Goal: Transaction & Acquisition: Obtain resource

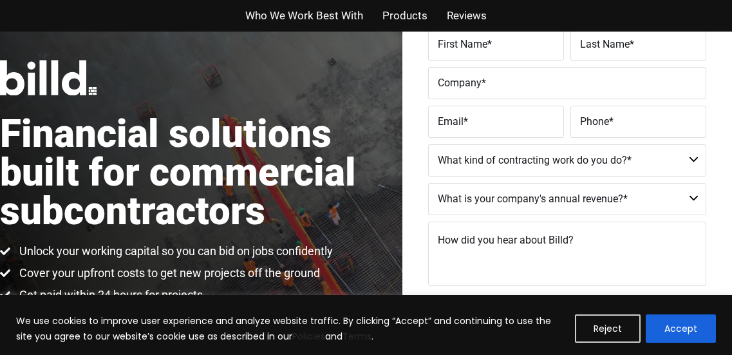
scroll to position [133, 0]
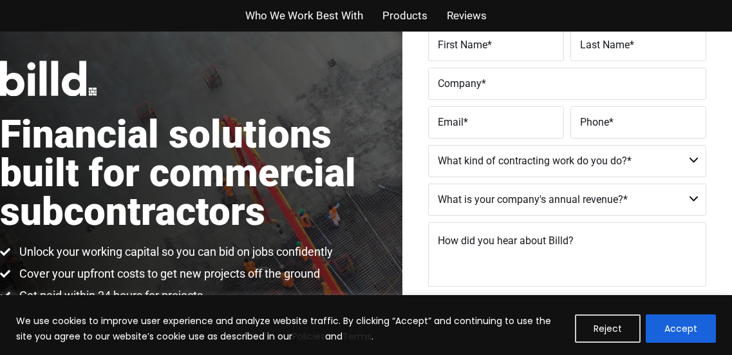
click at [59, 75] on img at bounding box center [48, 78] width 97 height 35
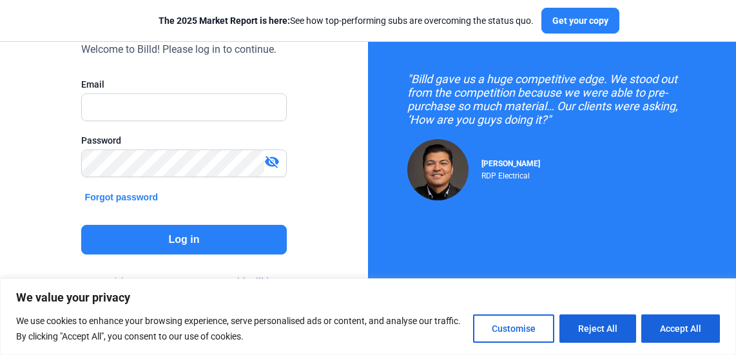
scroll to position [107, 0]
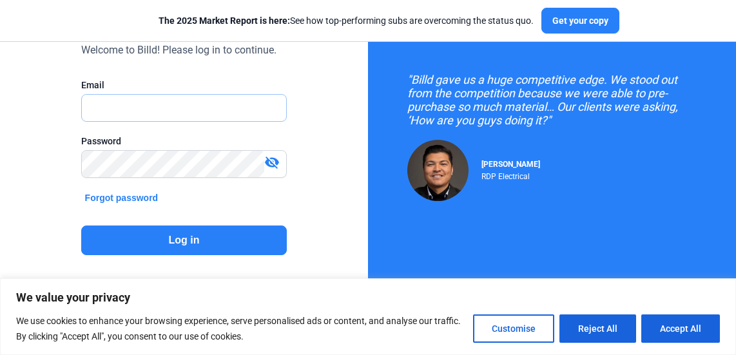
click at [130, 95] on input "text" at bounding box center [184, 108] width 205 height 26
type input "[EMAIL_ADDRESS][DOMAIN_NAME]"
click at [165, 238] on button "Log in" at bounding box center [184, 240] width 206 height 30
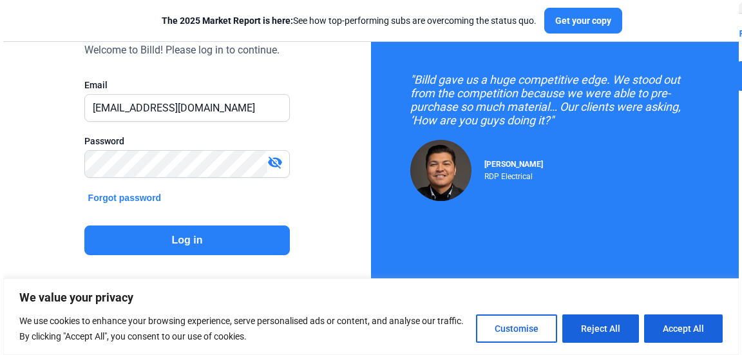
scroll to position [0, 0]
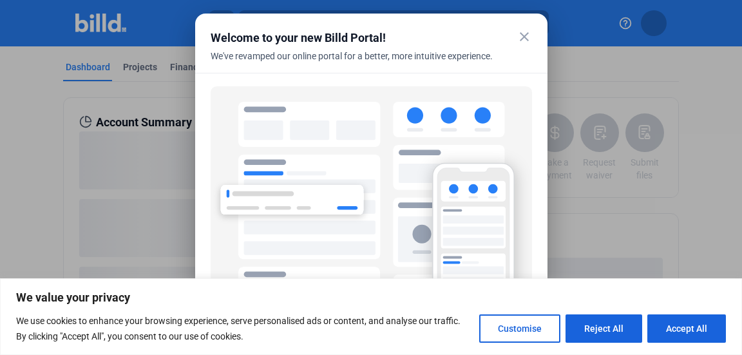
scroll to position [119, 0]
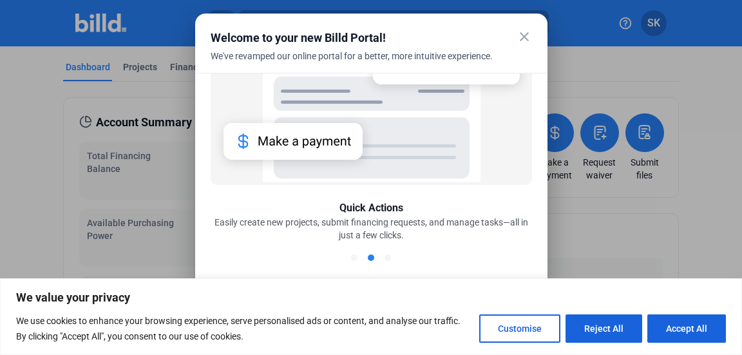
click at [522, 38] on mat-icon "close" at bounding box center [524, 36] width 15 height 15
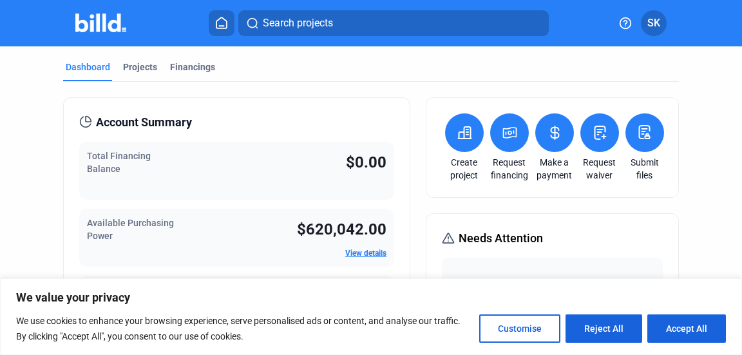
click at [522, 38] on mat-toolbar "Search projects SK" at bounding box center [371, 23] width 742 height 46
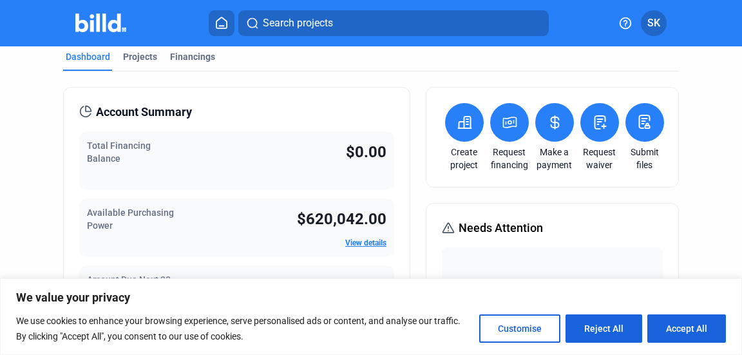
scroll to position [0, 0]
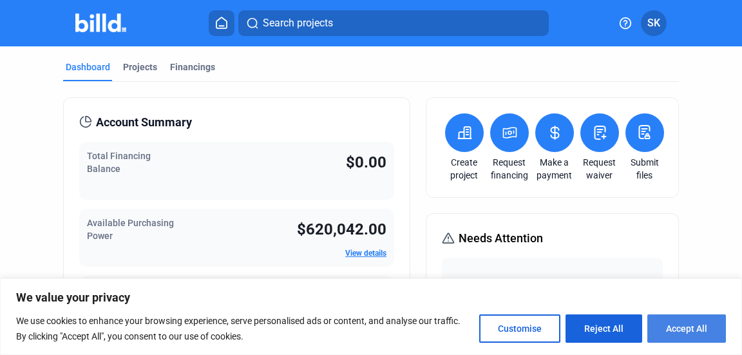
click at [670, 329] on button "Accept All" at bounding box center [686, 328] width 79 height 28
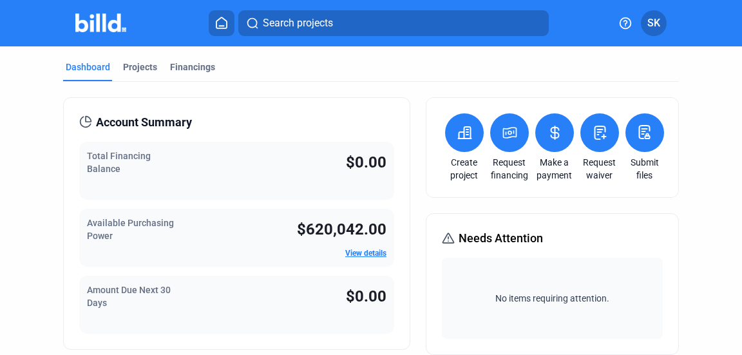
checkbox input "true"
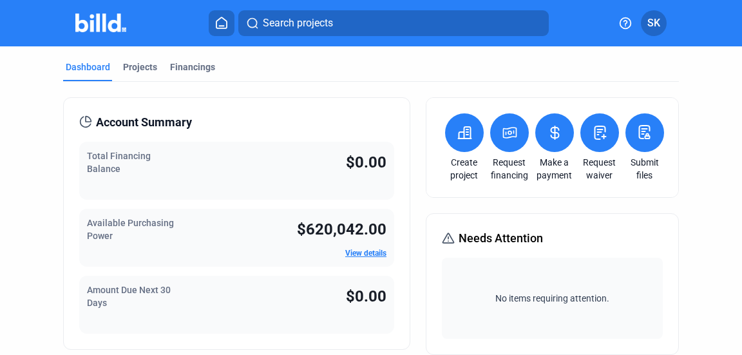
drag, startPoint x: 670, startPoint y: 329, endPoint x: 411, endPoint y: 264, distance: 266.9
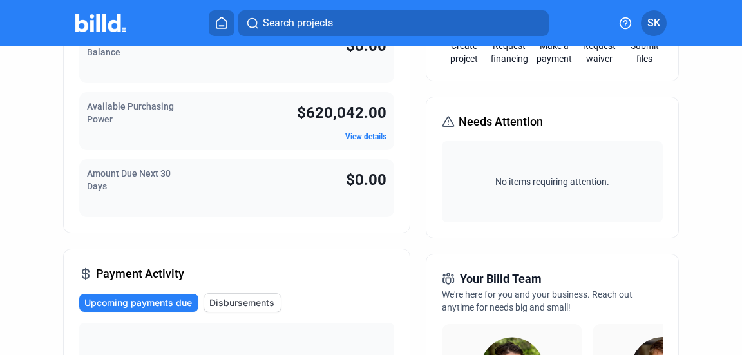
scroll to position [117, 0]
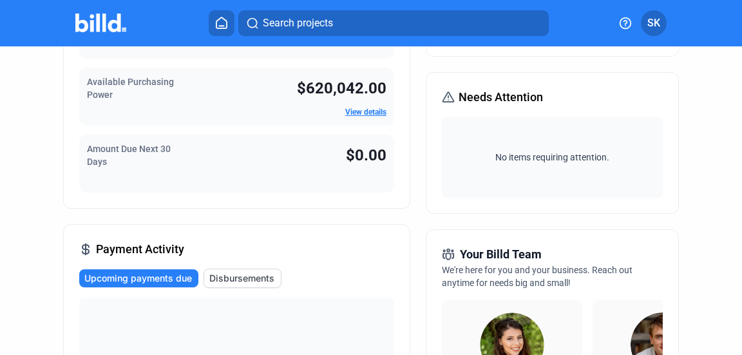
scroll to position [0, 0]
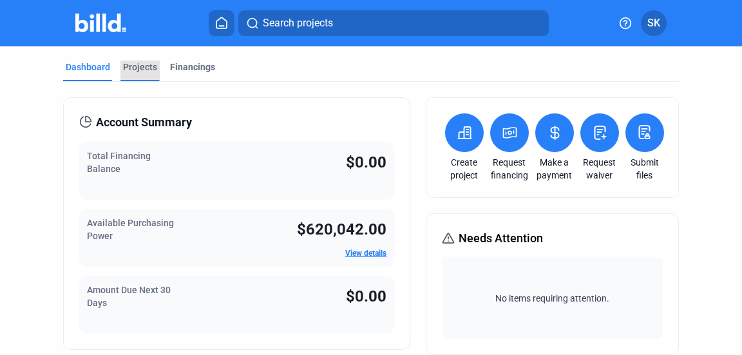
click at [141, 68] on div "Projects" at bounding box center [140, 67] width 34 height 13
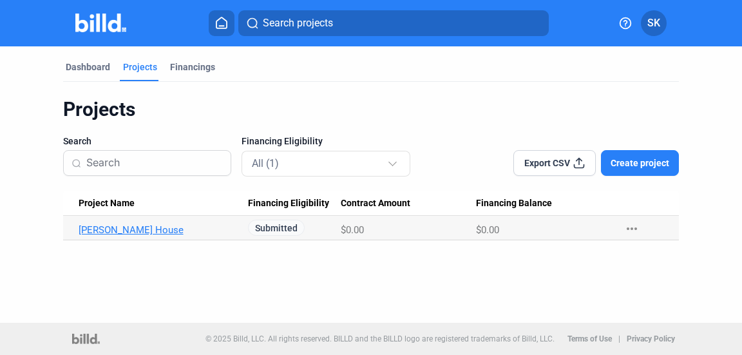
click at [111, 226] on link "Gable House" at bounding box center [160, 230] width 162 height 12
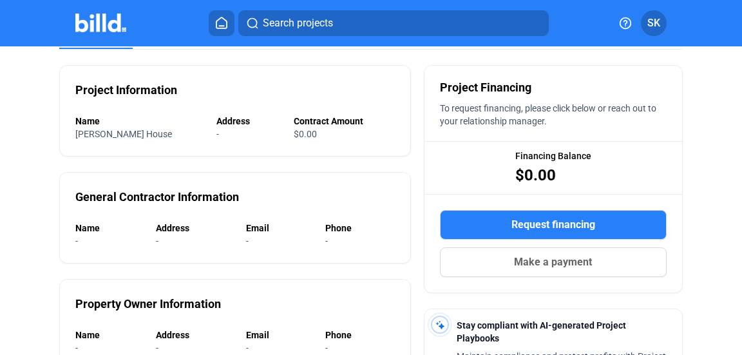
scroll to position [87, 0]
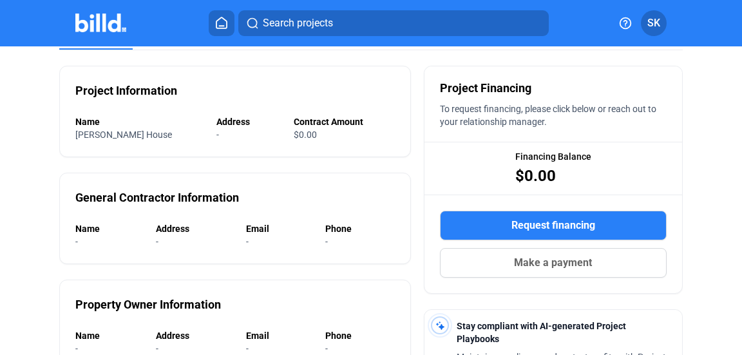
click at [381, 73] on div "Project Information Name Gable House Address - Contract Amount $0.00" at bounding box center [235, 111] width 352 height 91
click at [486, 220] on button "Request financing" at bounding box center [553, 226] width 227 height 30
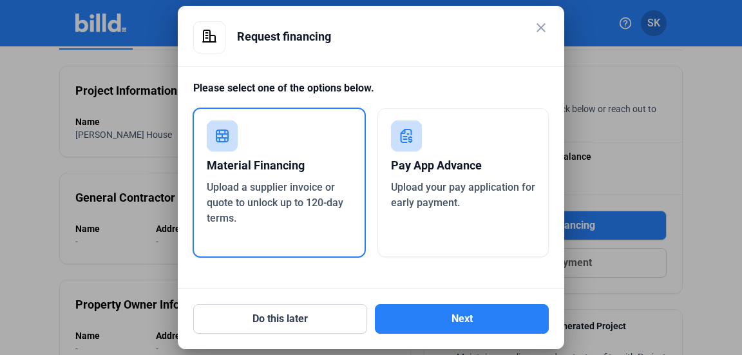
click at [434, 184] on span "Upload your pay application for early payment." at bounding box center [463, 195] width 144 height 28
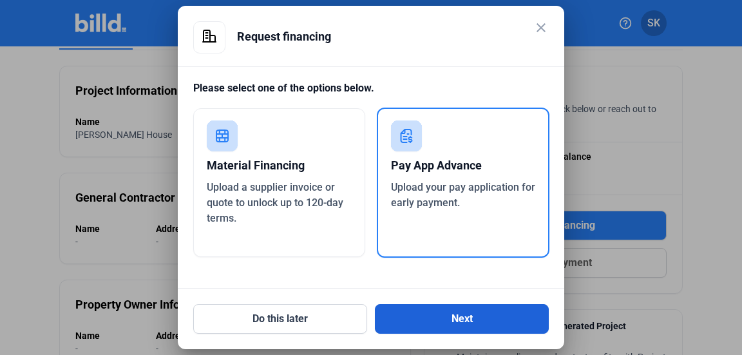
click at [408, 324] on button "Next" at bounding box center [462, 319] width 174 height 30
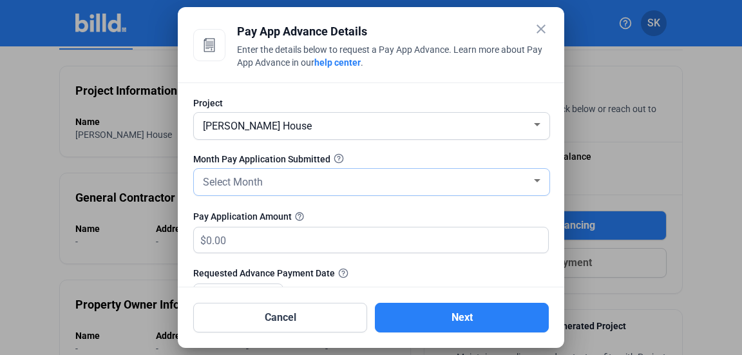
click at [219, 177] on span "Select Month" at bounding box center [233, 182] width 60 height 12
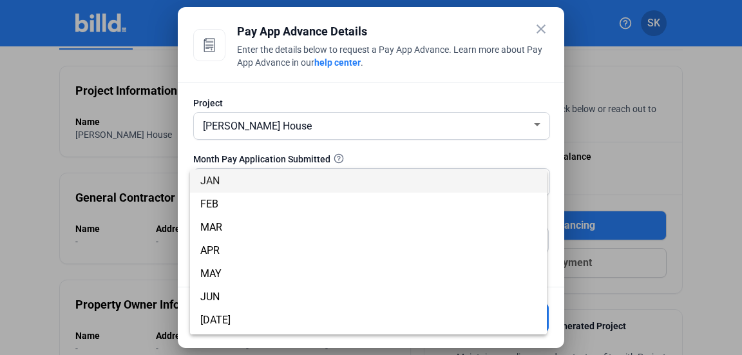
click at [282, 153] on div at bounding box center [371, 177] width 742 height 355
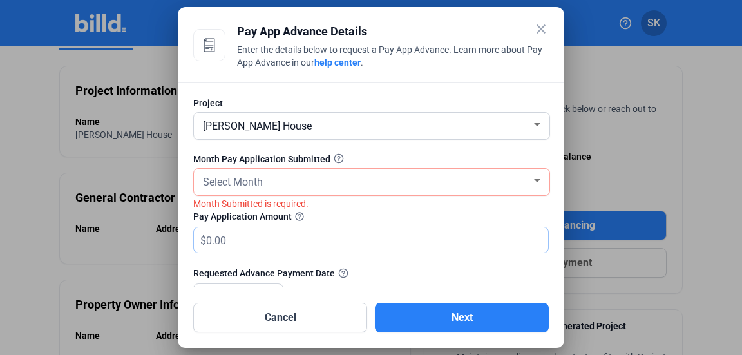
click at [268, 246] on input "text" at bounding box center [369, 239] width 327 height 25
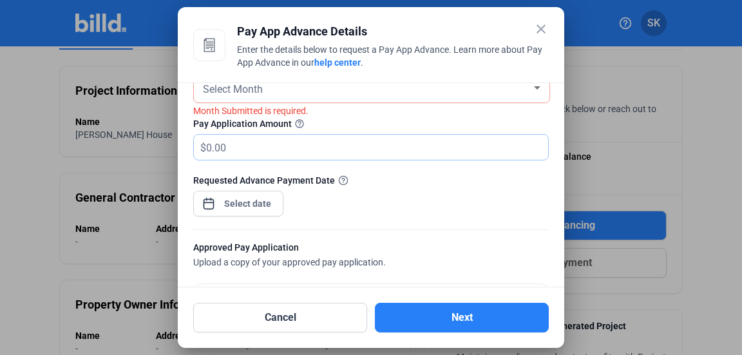
scroll to position [94, 0]
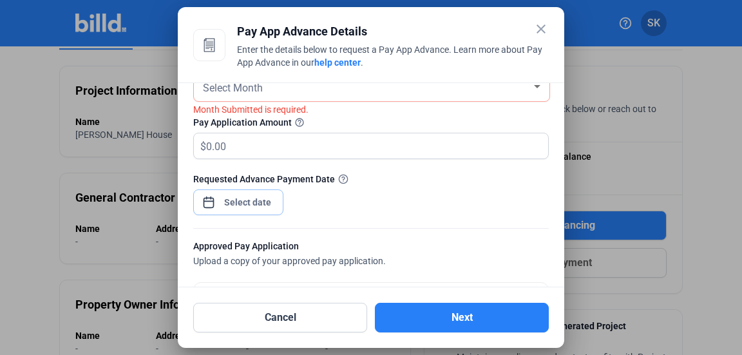
click at [243, 205] on div "close Pay App Advance Details Enter the details below to request a Pay App Adva…" at bounding box center [371, 177] width 742 height 355
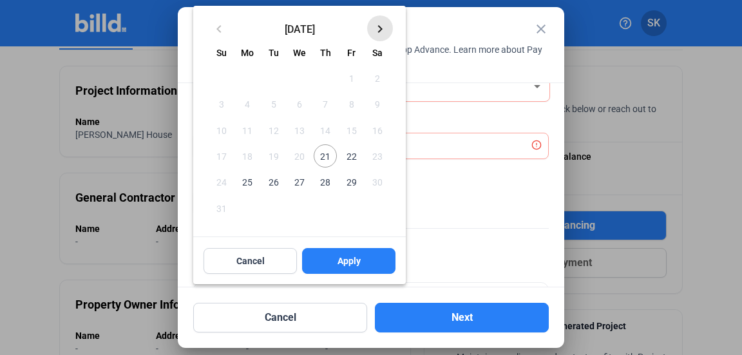
click at [381, 29] on mat-icon "keyboard_arrow_right" at bounding box center [379, 28] width 15 height 15
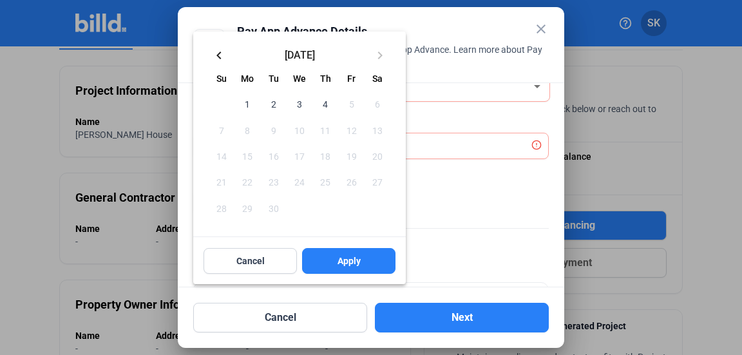
drag, startPoint x: 320, startPoint y: 115, endPoint x: 313, endPoint y: 115, distance: 7.1
click at [313, 115] on button "4" at bounding box center [325, 104] width 26 height 26
click at [338, 262] on span "Apply" at bounding box center [349, 260] width 23 height 13
type input "Sep 04, 2025"
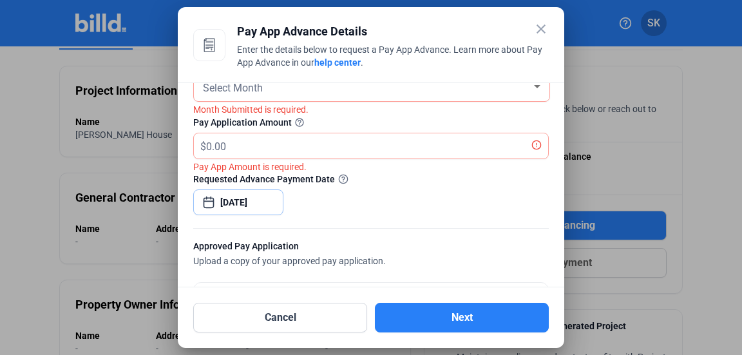
scroll to position [12, 0]
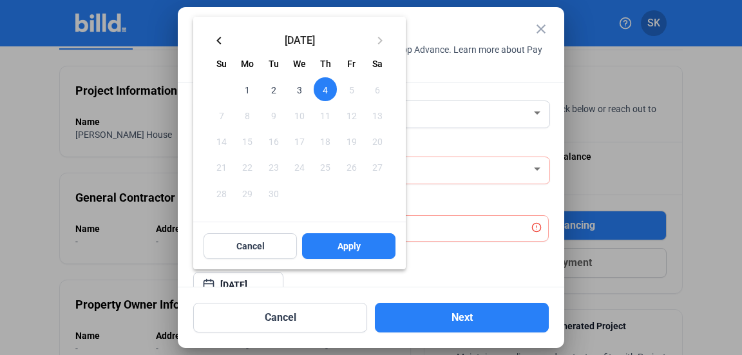
click at [521, 165] on div at bounding box center [371, 177] width 742 height 355
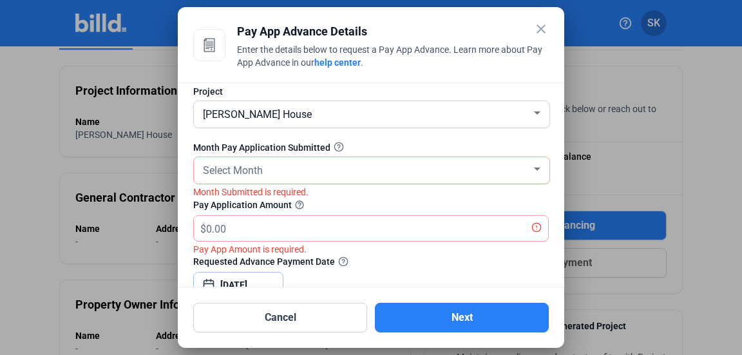
scroll to position [17, 0]
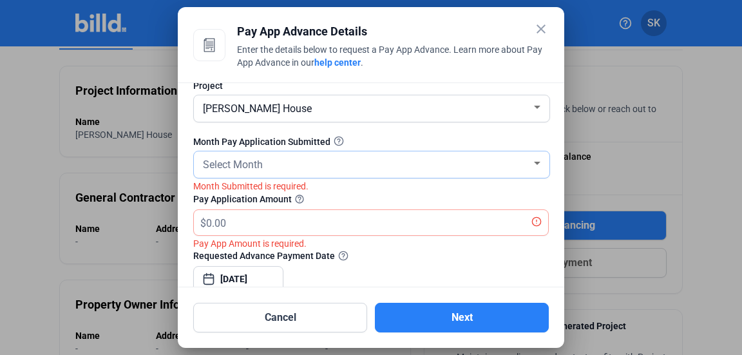
click at [521, 165] on div "Select Month" at bounding box center [365, 164] width 331 height 18
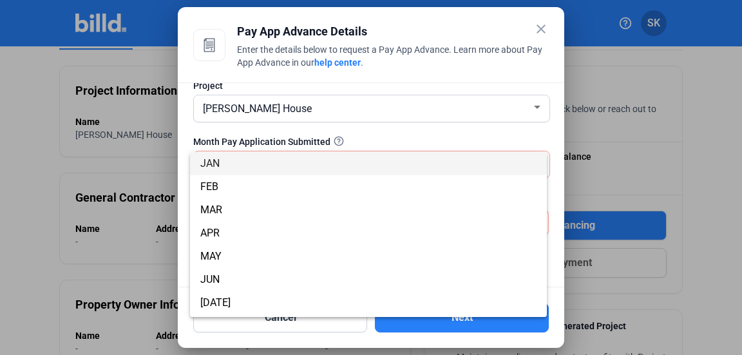
click at [346, 140] on div at bounding box center [371, 177] width 742 height 355
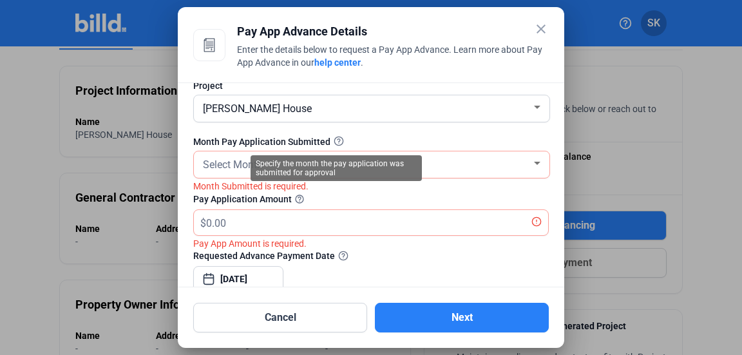
click at [335, 140] on icon at bounding box center [339, 141] width 10 height 10
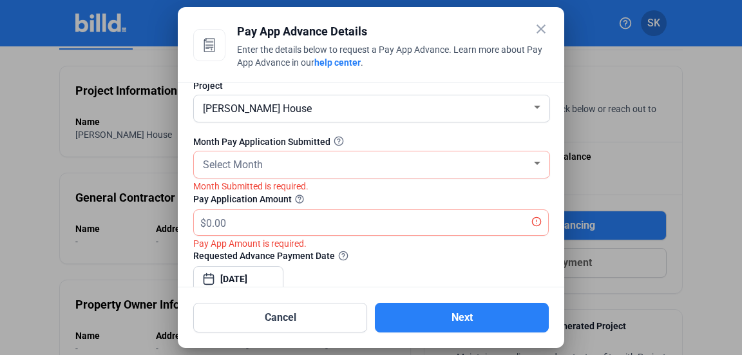
click at [335, 140] on icon at bounding box center [339, 141] width 10 height 10
click at [365, 127] on div at bounding box center [371, 128] width 356 height 13
click at [443, 161] on div "Select Month" at bounding box center [365, 164] width 331 height 18
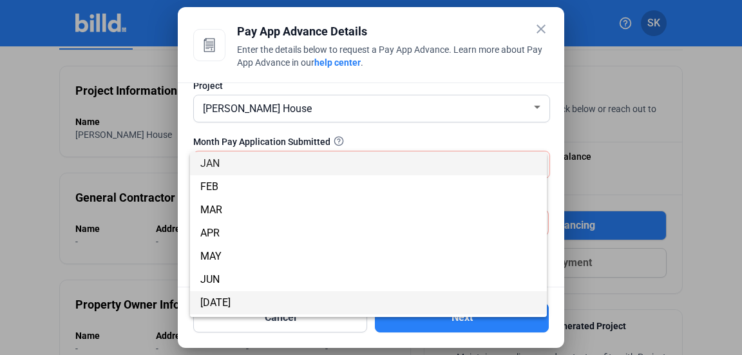
click at [211, 292] on span "JUL" at bounding box center [368, 302] width 336 height 23
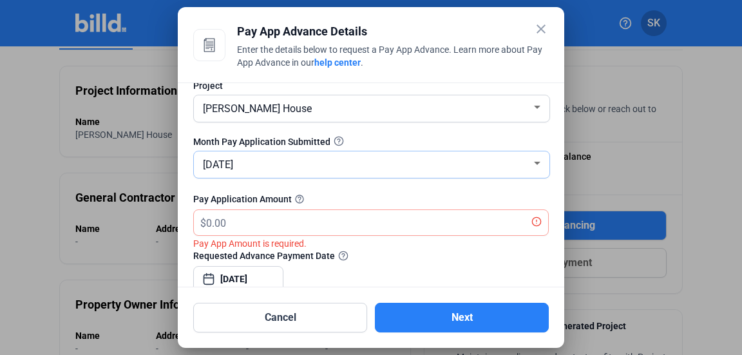
click at [254, 151] on mat-form-field "JUL" at bounding box center [371, 165] width 357 height 28
click at [253, 171] on div "JUL" at bounding box center [365, 164] width 331 height 18
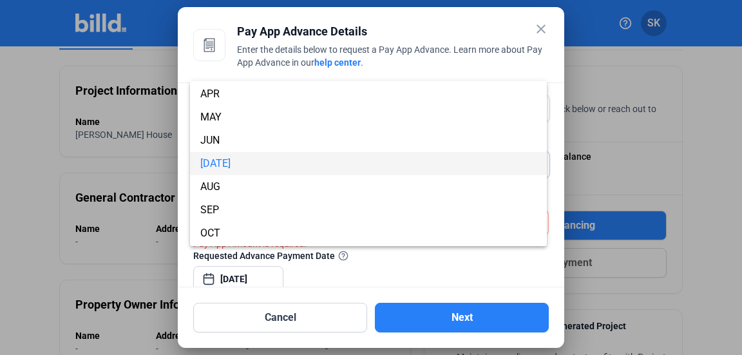
scroll to position [113, 0]
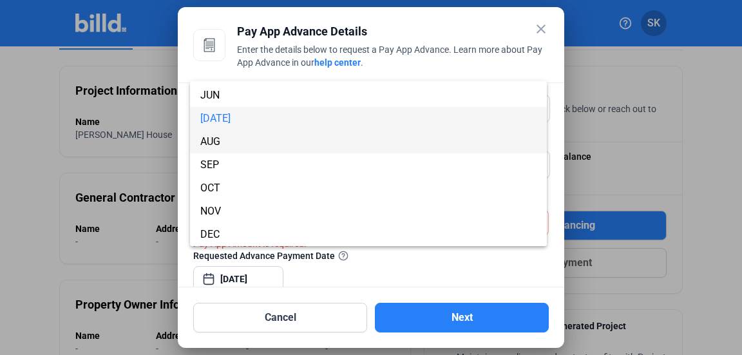
click at [227, 139] on span "AUG" at bounding box center [368, 141] width 336 height 23
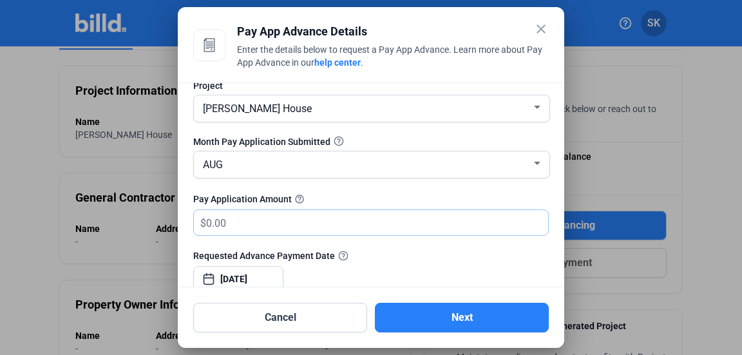
click at [240, 226] on input "text" at bounding box center [377, 222] width 342 height 25
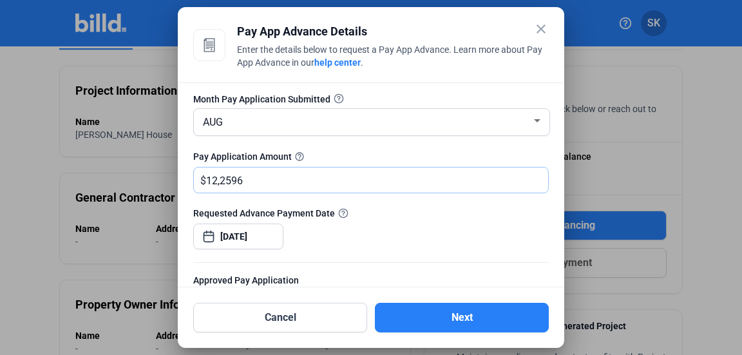
scroll to position [150, 0]
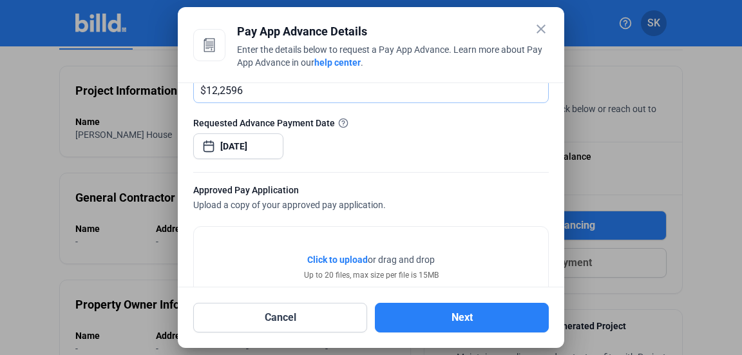
type input "122,596"
click at [329, 257] on span "Click to upload" at bounding box center [337, 259] width 61 height 10
click at [319, 258] on span "Click to upload" at bounding box center [337, 259] width 61 height 10
click at [313, 133] on div "Requested Advance Payment Date Sep 04, 2025" at bounding box center [371, 144] width 356 height 56
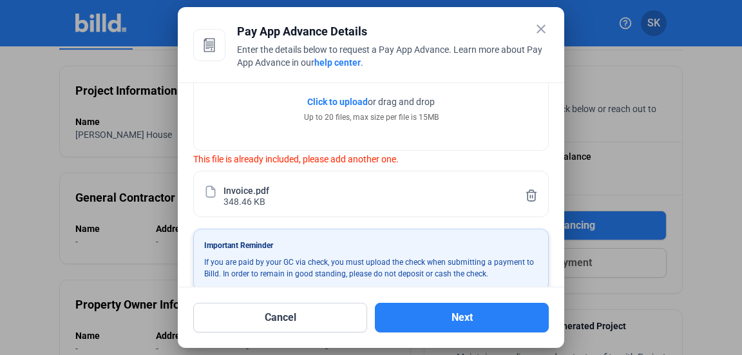
scroll to position [329, 0]
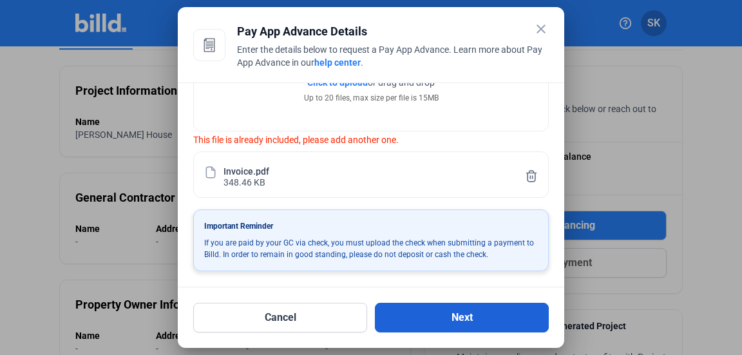
click at [457, 311] on button "Next" at bounding box center [462, 318] width 174 height 30
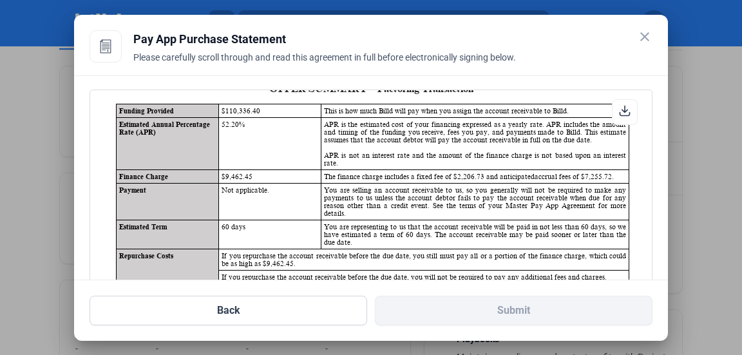
scroll to position [30, 0]
click at [258, 194] on td "Not applicable." at bounding box center [270, 200] width 102 height 37
click at [220, 315] on button "Back" at bounding box center [229, 311] width 278 height 30
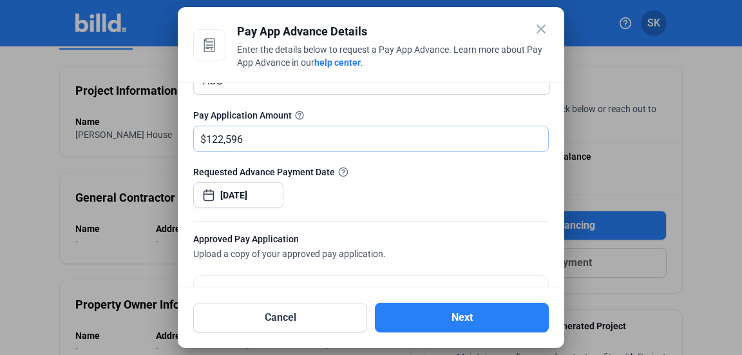
click at [243, 146] on input "122,596" at bounding box center [377, 138] width 342 height 25
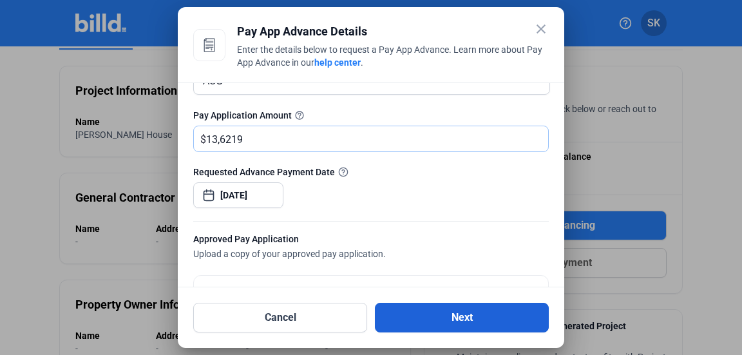
type input "136,219"
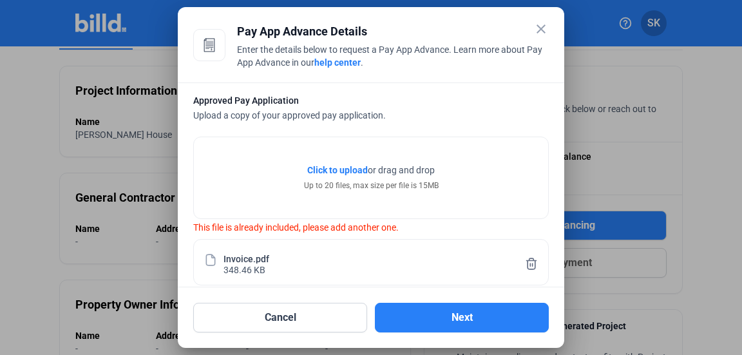
scroll to position [329, 0]
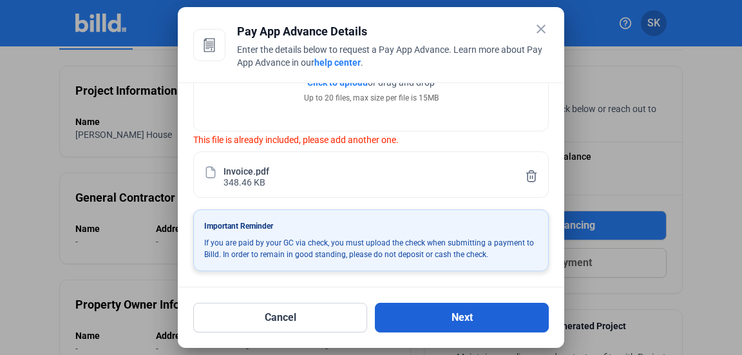
drag, startPoint x: 471, startPoint y: 258, endPoint x: 454, endPoint y: 310, distance: 54.2
click at [454, 310] on div "close Pay App Advance Details Enter the details below to request a Pay App Adva…" at bounding box center [371, 178] width 356 height 310
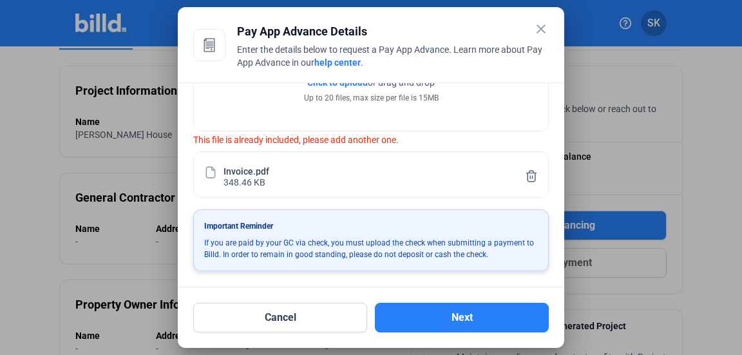
click at [423, 98] on div "Up to 20 files, max size per file is 15MB" at bounding box center [371, 98] width 135 height 12
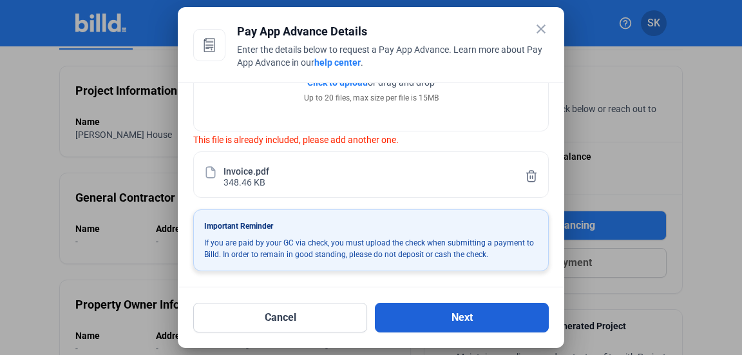
click at [414, 319] on button "Next" at bounding box center [462, 318] width 174 height 30
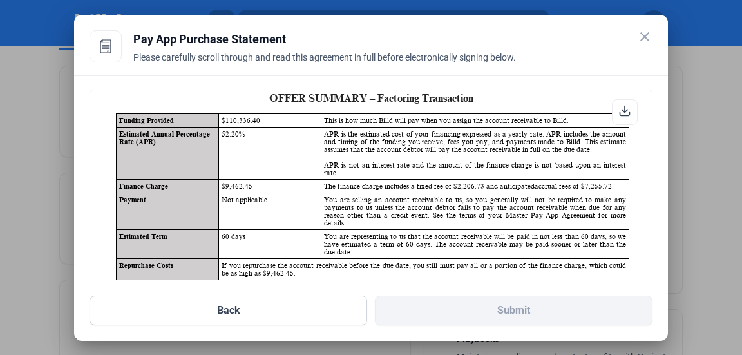
scroll to position [0, 0]
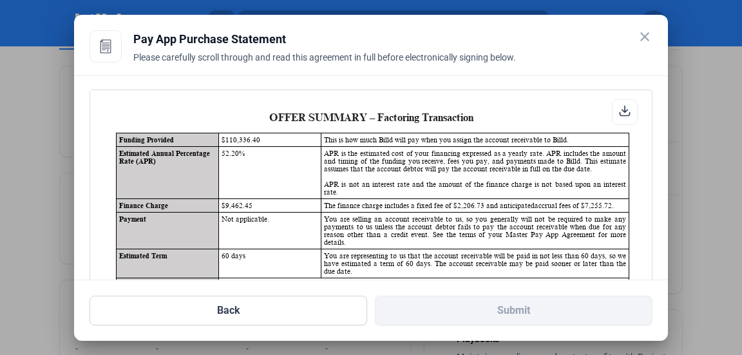
click at [622, 119] on div at bounding box center [625, 112] width 26 height 26
click at [619, 109] on icon at bounding box center [625, 111] width 12 height 12
drag, startPoint x: 205, startPoint y: 307, endPoint x: 164, endPoint y: 303, distance: 40.8
click at [164, 303] on button "Back" at bounding box center [229, 311] width 278 height 30
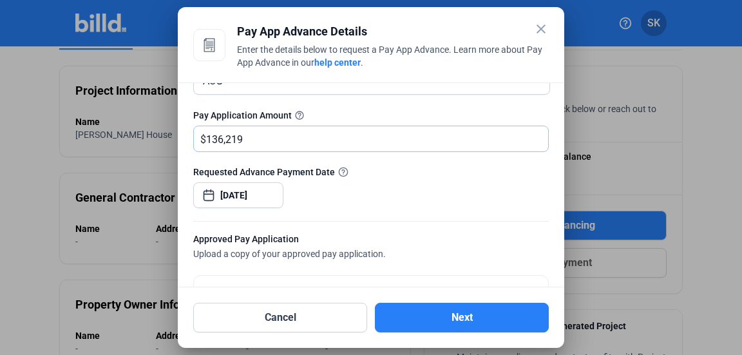
click at [247, 135] on input "136,219" at bounding box center [369, 138] width 327 height 25
click at [289, 135] on input "136,219" at bounding box center [377, 138] width 342 height 25
type input "12,2596"
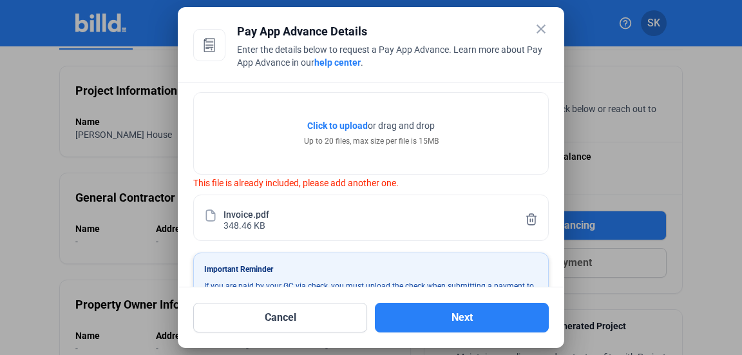
scroll to position [323, 0]
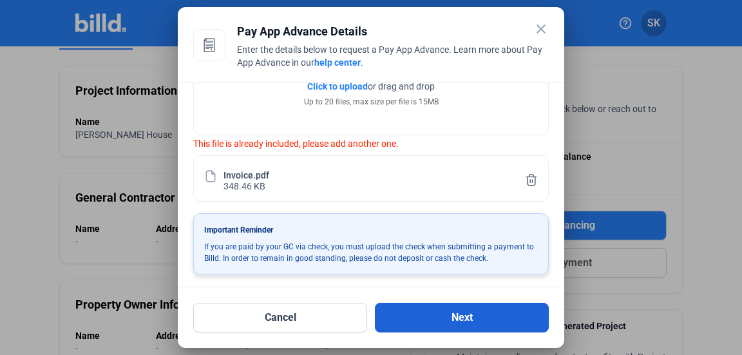
click at [419, 322] on button "Next" at bounding box center [462, 318] width 174 height 30
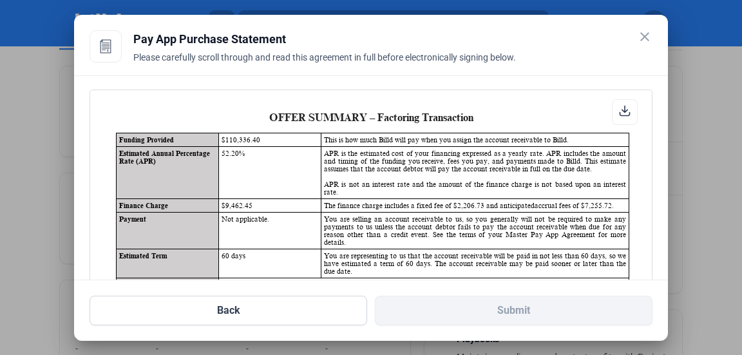
scroll to position [1, 0]
click at [437, 201] on td "The finance charge includes a fixed fee of $2,206.73 and anticipated accrual fe…" at bounding box center [474, 205] width 307 height 14
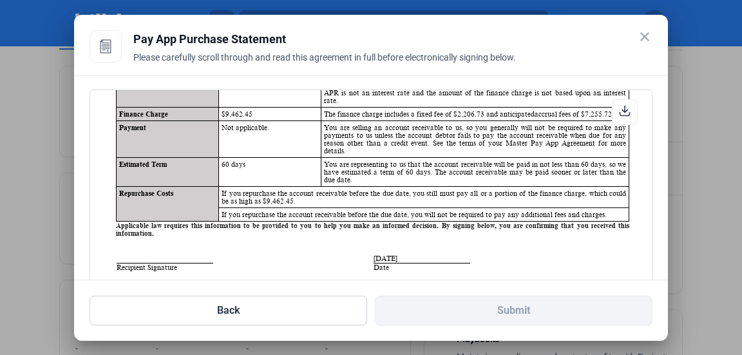
scroll to position [105, 0]
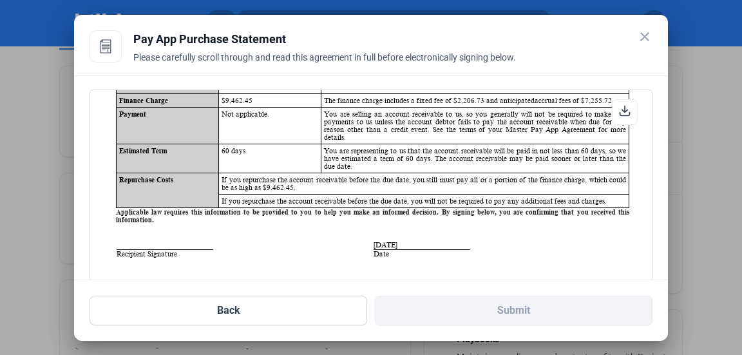
click at [164, 249] on span at bounding box center [165, 249] width 97 height 1
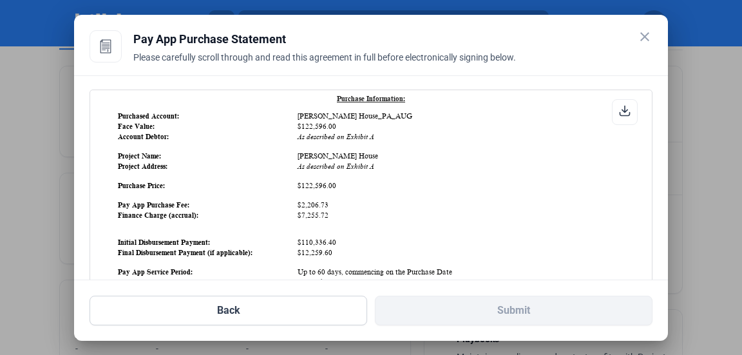
scroll to position [454, 0]
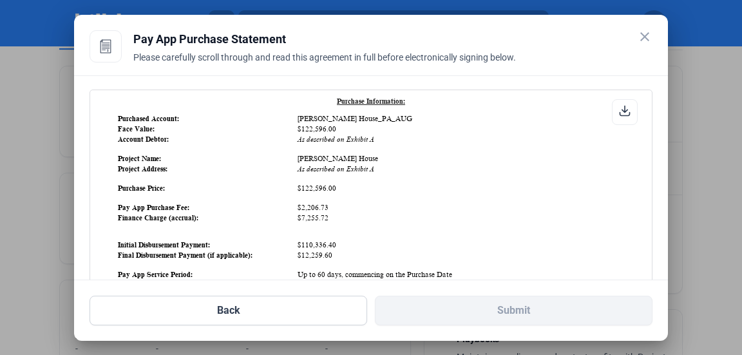
drag, startPoint x: 165, startPoint y: 253, endPoint x: 542, endPoint y: 166, distance: 387.4
click at [542, 166] on td "As described on Exhibit A" at bounding box center [462, 168] width 331 height 9
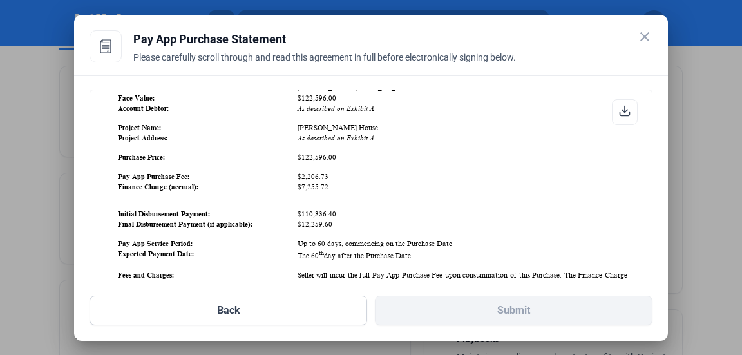
scroll to position [486, 0]
click at [309, 248] on table "Purchased Account: Gable House_PA_AUG Face Value: $122,596.00 Account Debtor: A…" at bounding box center [372, 281] width 513 height 400
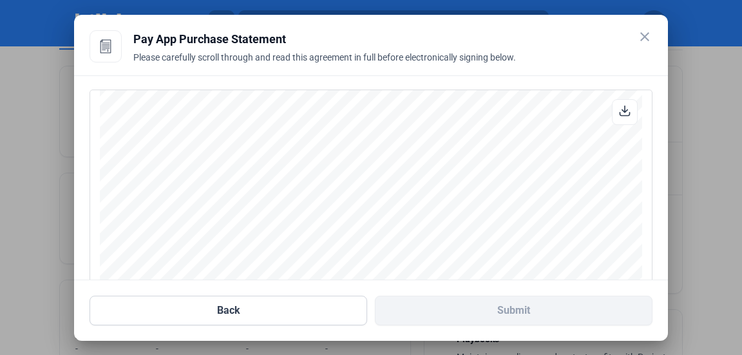
scroll to position [201, 0]
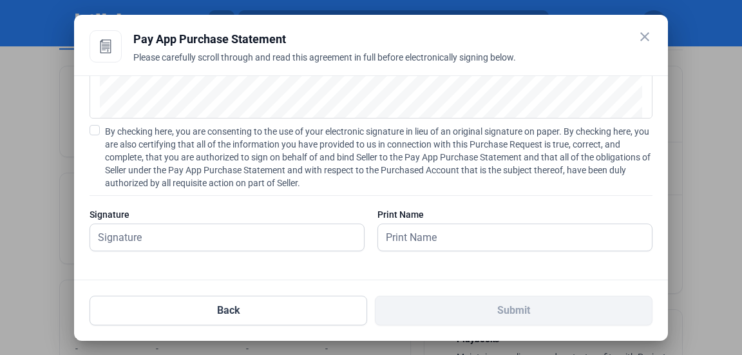
click at [98, 129] on span at bounding box center [95, 130] width 10 height 10
click at [0, 0] on input "By checking here, you are consenting to the use of your electronic signature in…" at bounding box center [0, 0] width 0 height 0
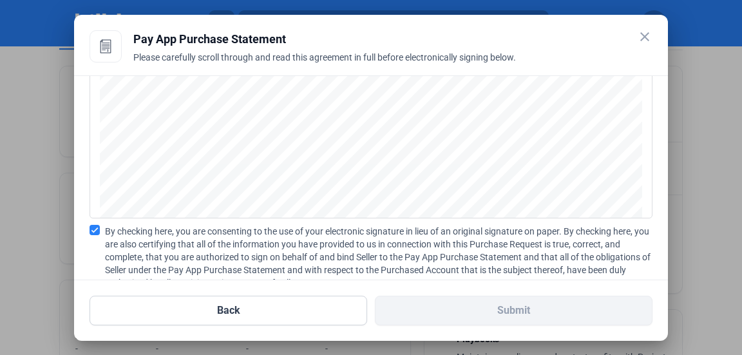
scroll to position [97, 0]
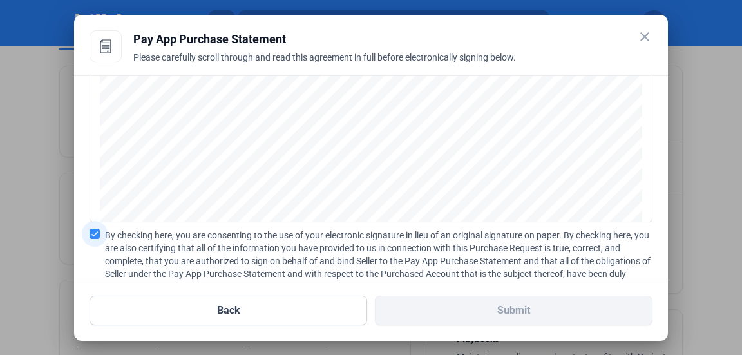
drag, startPoint x: 93, startPoint y: 231, endPoint x: 119, endPoint y: 232, distance: 25.8
click at [119, 232] on label "By checking here, you are consenting to the use of your electronic signature in…" at bounding box center [371, 261] width 563 height 64
click at [0, 0] on input "By checking here, you are consenting to the use of your electronic signature in…" at bounding box center [0, 0] width 0 height 0
click at [155, 301] on button "Back" at bounding box center [229, 311] width 278 height 30
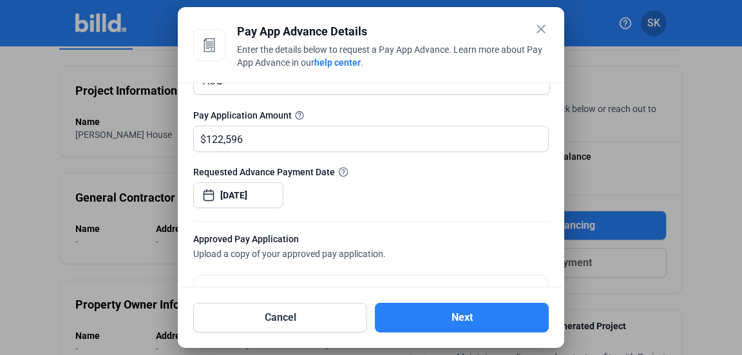
click at [155, 301] on div at bounding box center [371, 177] width 742 height 355
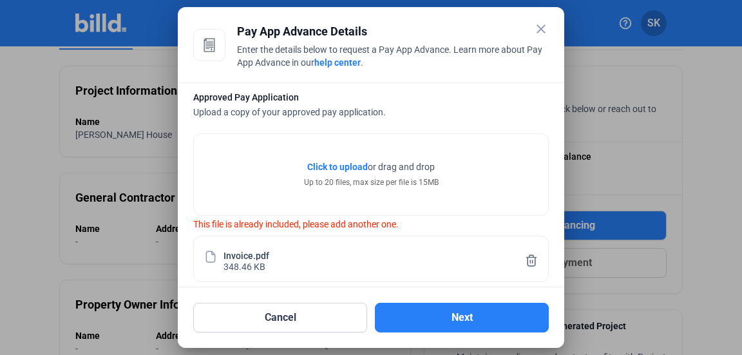
scroll to position [244, 0]
click at [543, 26] on mat-icon "close" at bounding box center [540, 28] width 15 height 15
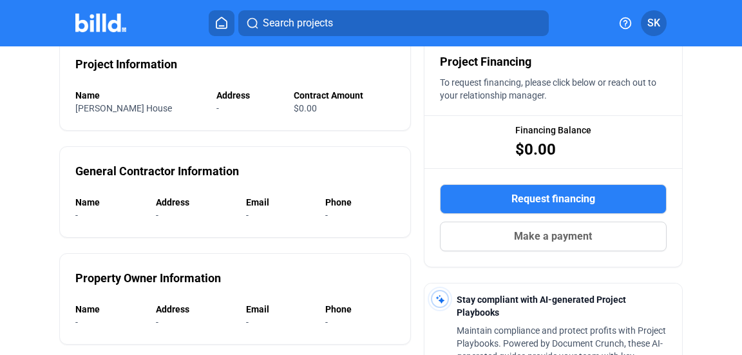
scroll to position [0, 0]
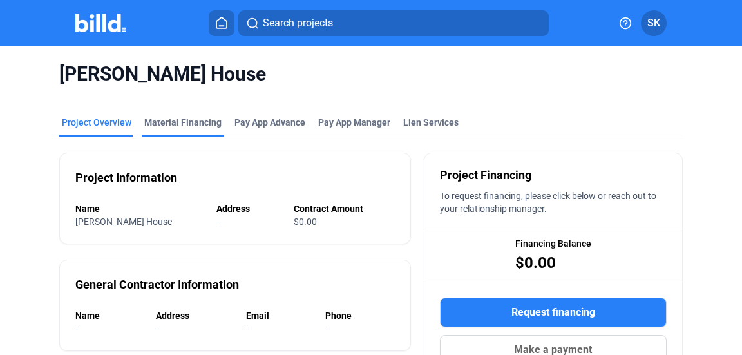
click at [197, 124] on div "Material Financing" at bounding box center [182, 122] width 77 height 13
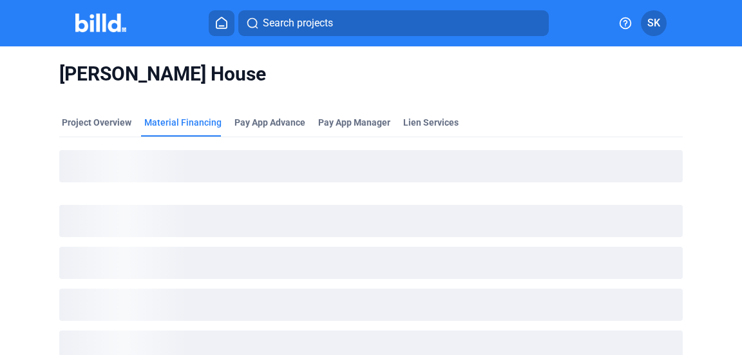
click at [82, 20] on img at bounding box center [100, 23] width 51 height 19
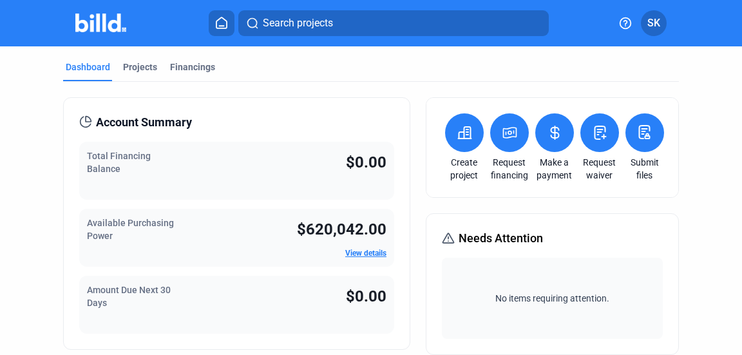
click at [97, 110] on div "Account Summary Total Financing Balance $0.00 Available Purchasing Power $620,0…" at bounding box center [236, 223] width 347 height 253
click at [292, 194] on div "Total Financing Balance $0.00" at bounding box center [236, 171] width 315 height 58
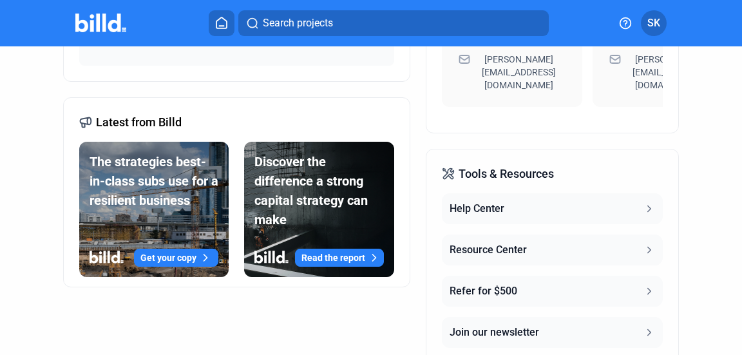
scroll to position [569, 0]
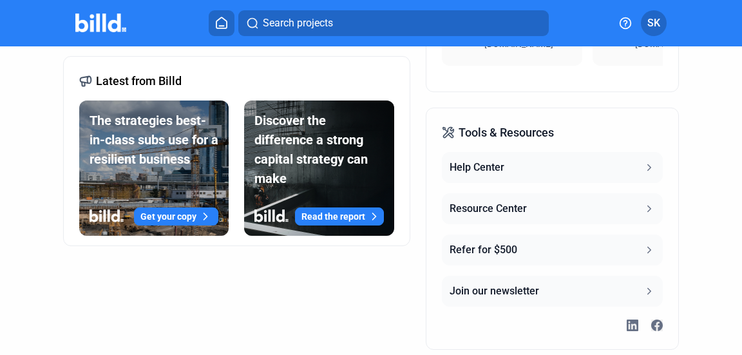
click at [513, 201] on div "Resource Center" at bounding box center [488, 208] width 77 height 15
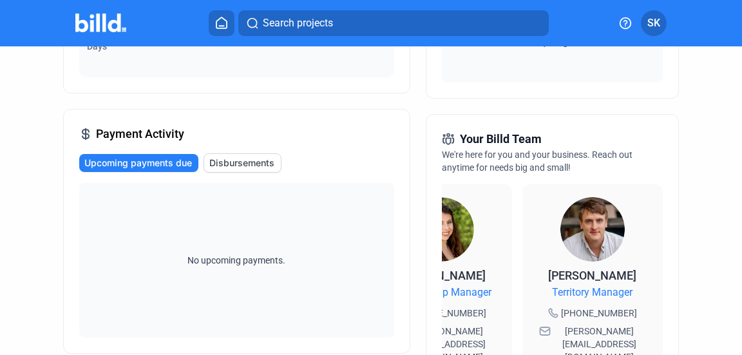
scroll to position [0, 0]
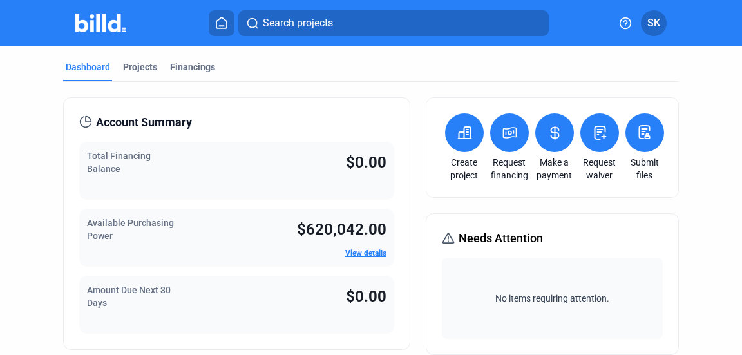
click at [272, 245] on div "Available Purchasing Power $620,042.00 View details" at bounding box center [236, 238] width 315 height 58
click at [358, 254] on link "View details" at bounding box center [365, 253] width 41 height 9
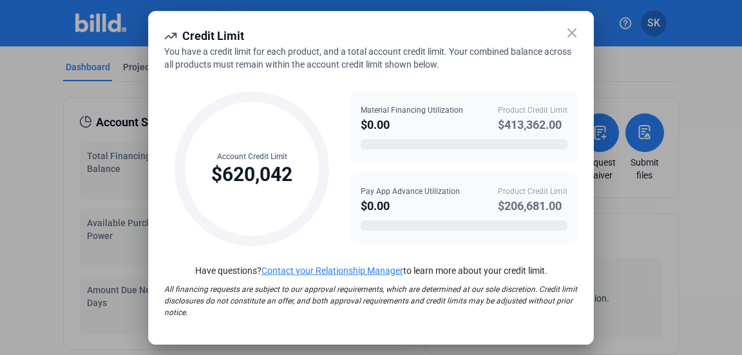
click at [573, 39] on icon at bounding box center [571, 32] width 15 height 15
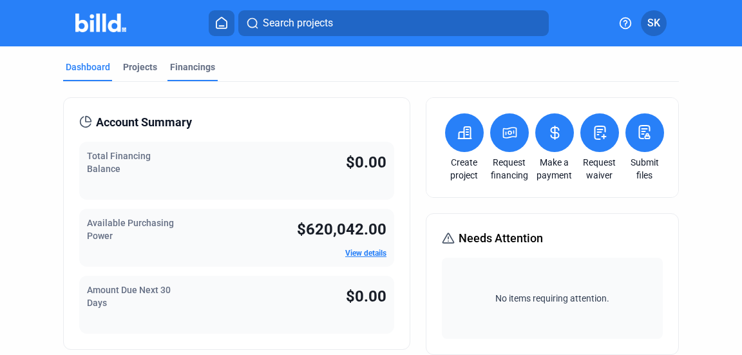
click at [171, 75] on div "Financings" at bounding box center [192, 71] width 50 height 21
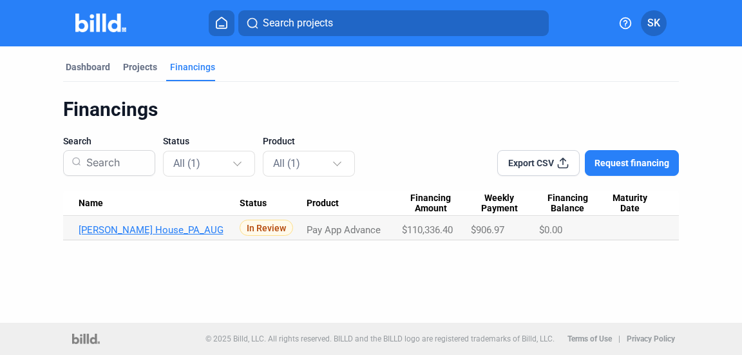
click at [131, 231] on link "Gable House_PA_AUG" at bounding box center [160, 230] width 162 height 12
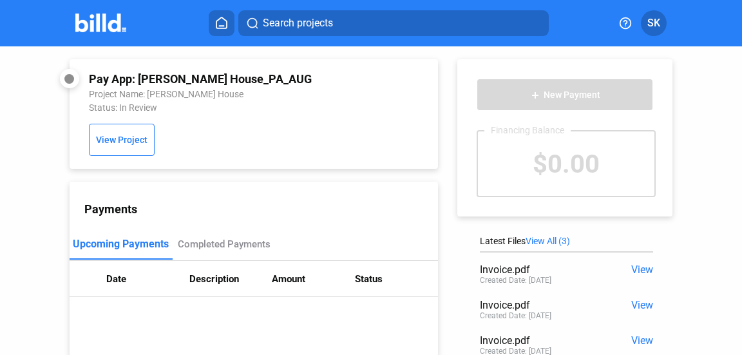
scroll to position [115, 0]
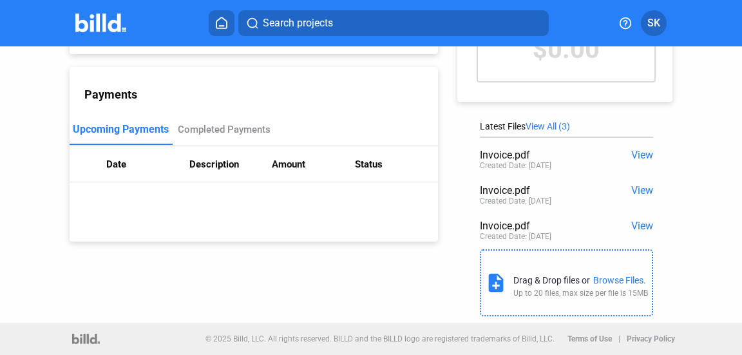
click at [644, 149] on span "View" at bounding box center [642, 155] width 22 height 12
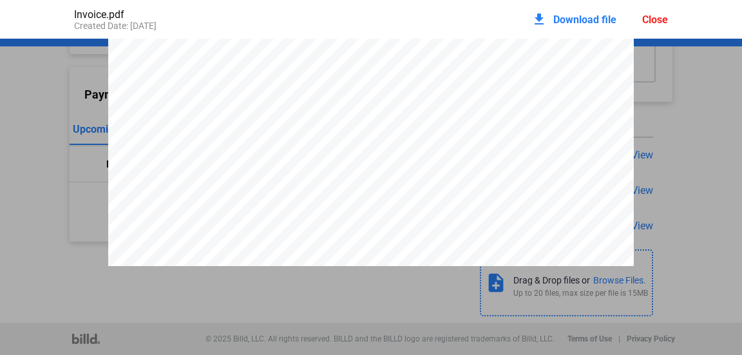
scroll to position [188, 0]
click at [428, 176] on span "122,596.00" at bounding box center [431, 174] width 34 height 7
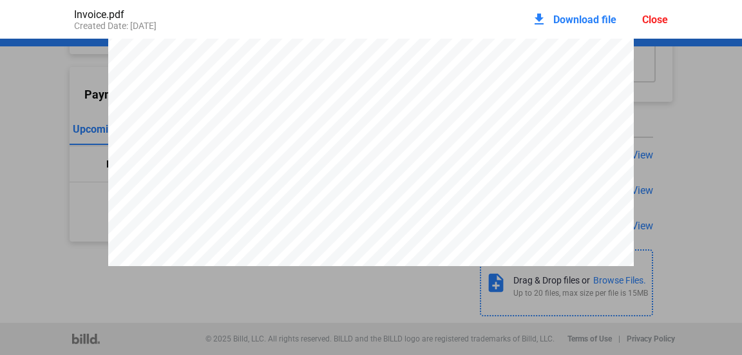
click at [331, 203] on span "RETENTION REQUEST" at bounding box center [356, 199] width 84 height 8
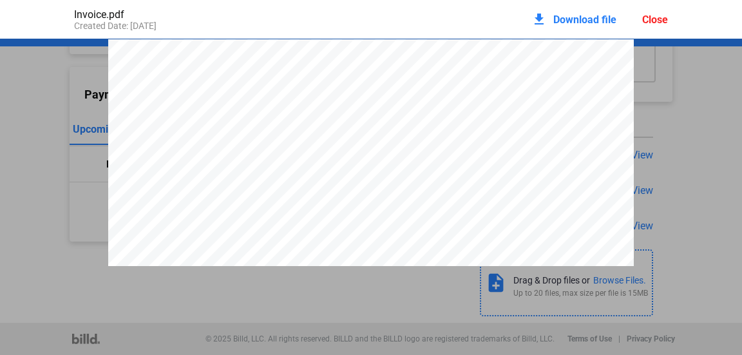
click at [126, 295] on pdf-viewer "SUBCONTRACTOR PROGRESS PAYMENT REQUEST (DUE BY THE 20TH OF THE MONTH) FROM: NAM…" at bounding box center [371, 181] width 742 height 284
click at [649, 19] on div "Close" at bounding box center [655, 20] width 26 height 12
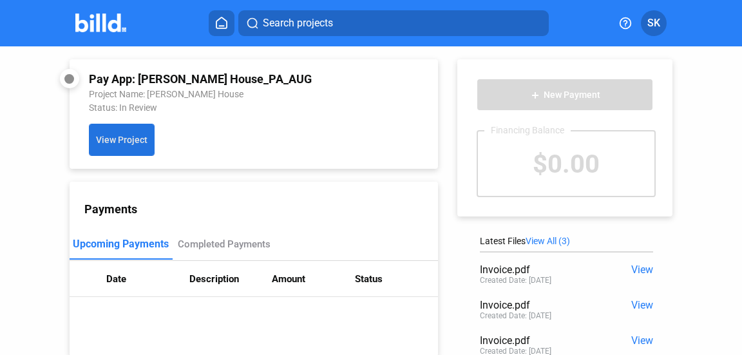
click at [102, 145] on span "View Project" at bounding box center [122, 140] width 52 height 10
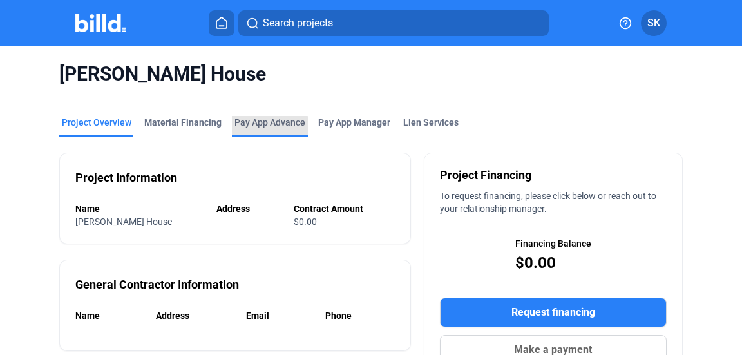
click at [240, 129] on div "Pay App Advance" at bounding box center [270, 126] width 76 height 21
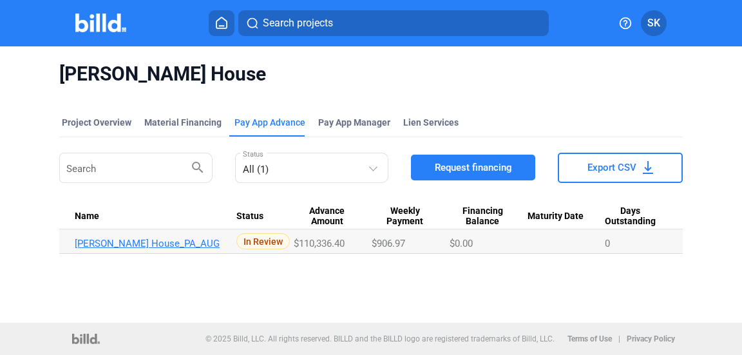
click at [155, 242] on link "Gable House_PA_AUG" at bounding box center [156, 244] width 162 height 12
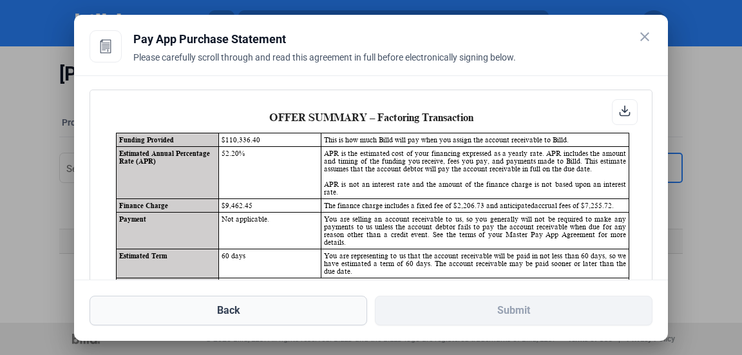
scroll to position [1, 0]
click at [236, 307] on button "Back" at bounding box center [229, 311] width 278 height 30
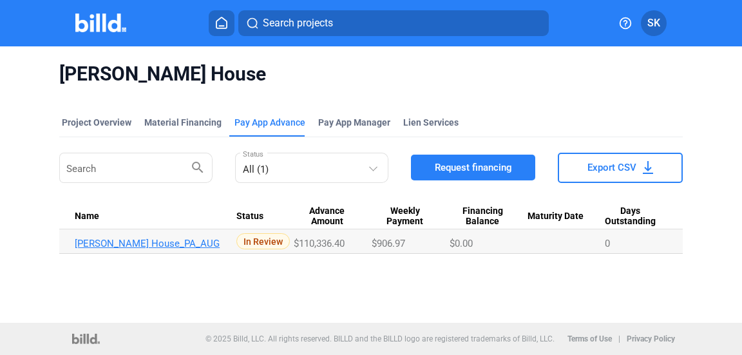
click at [135, 240] on link "Gable House_PA_AUG" at bounding box center [156, 244] width 162 height 12
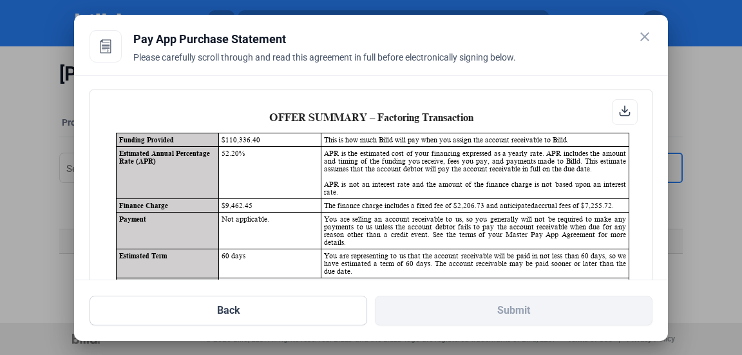
click at [641, 30] on mat-icon "close" at bounding box center [644, 36] width 15 height 15
